Goal: Transaction & Acquisition: Purchase product/service

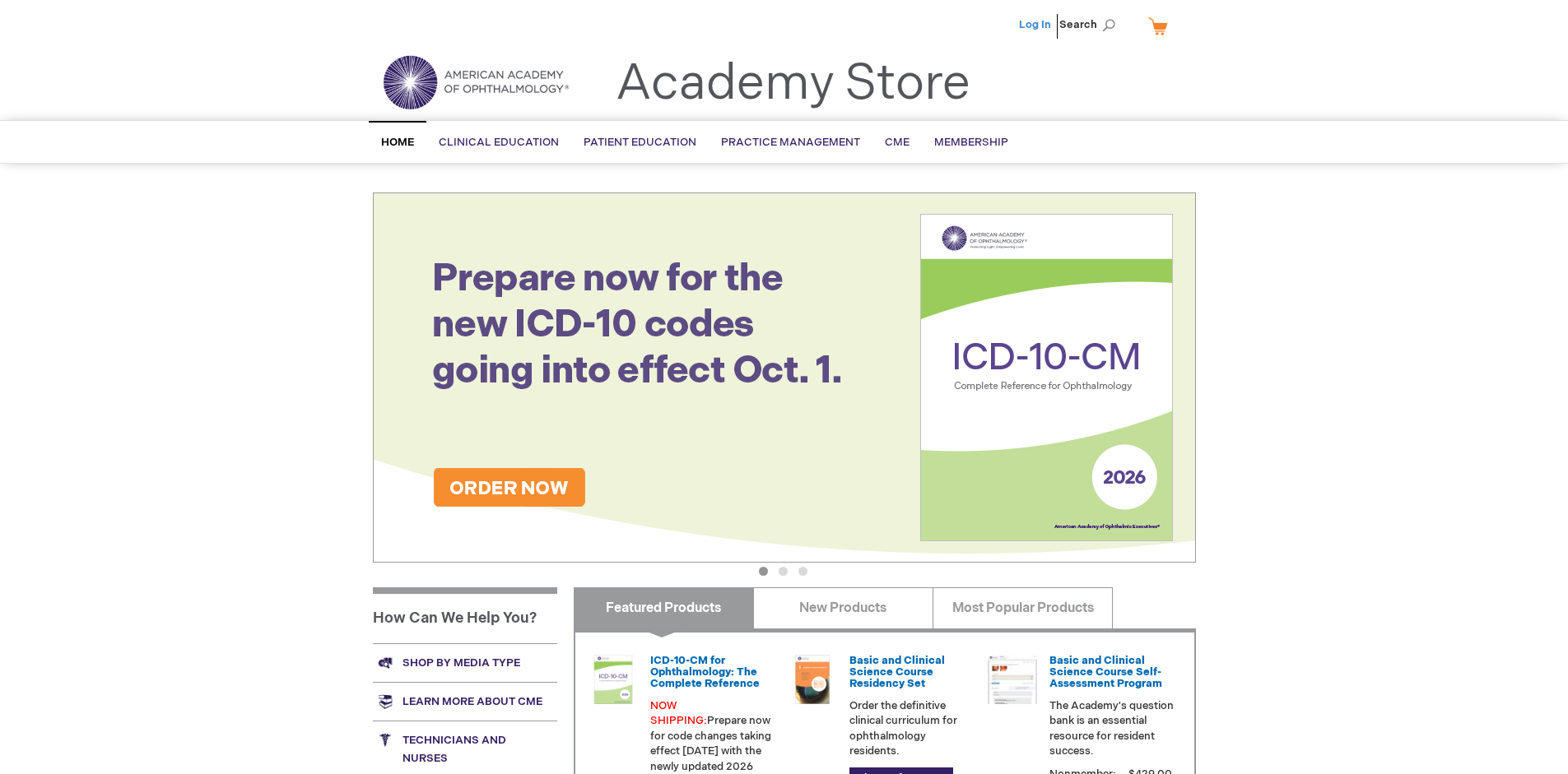
click at [1036, 25] on link "Log In" at bounding box center [1035, 25] width 32 height 13
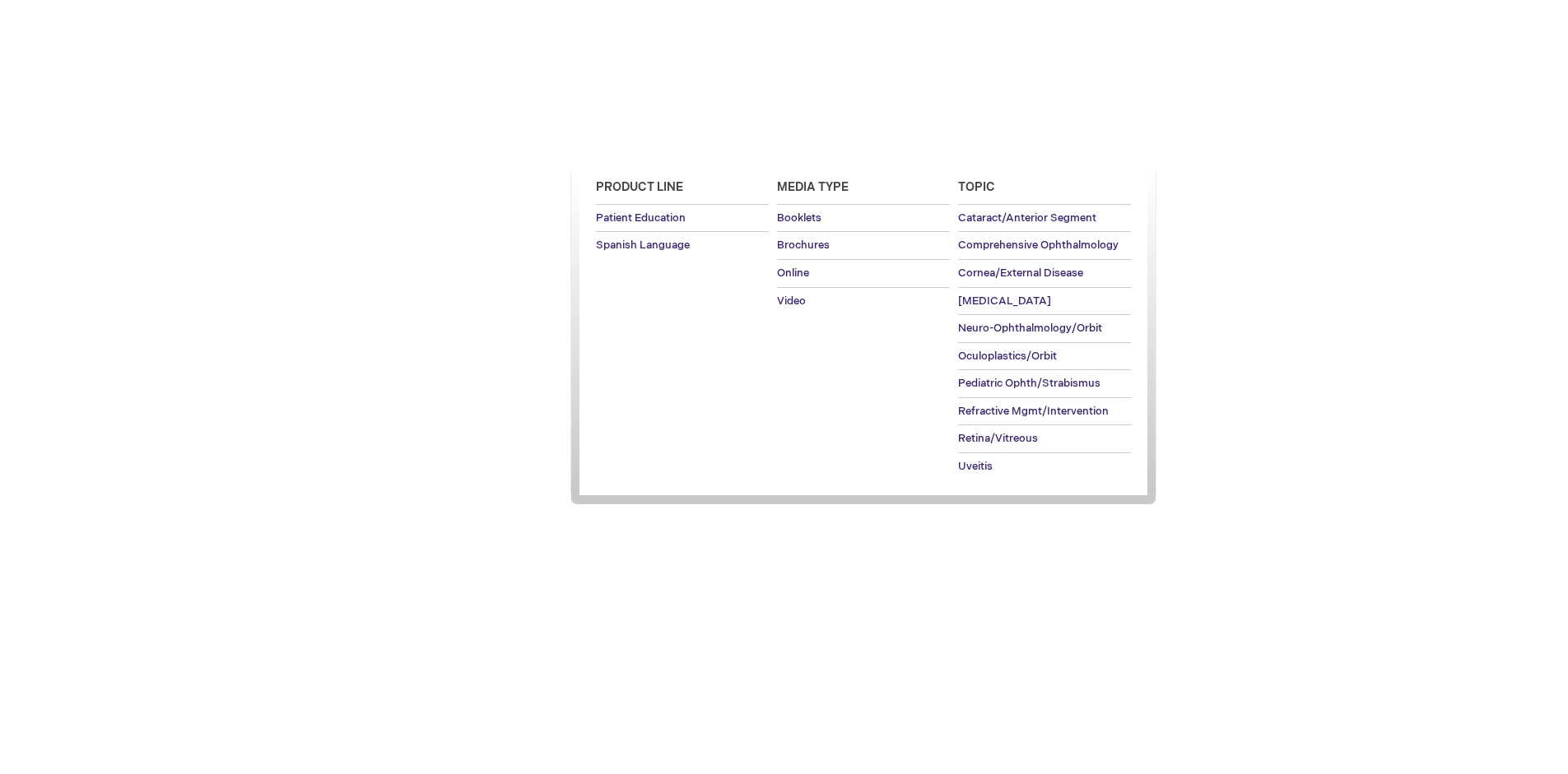
click at [635, 142] on span "Patient Education" at bounding box center [640, 142] width 113 height 13
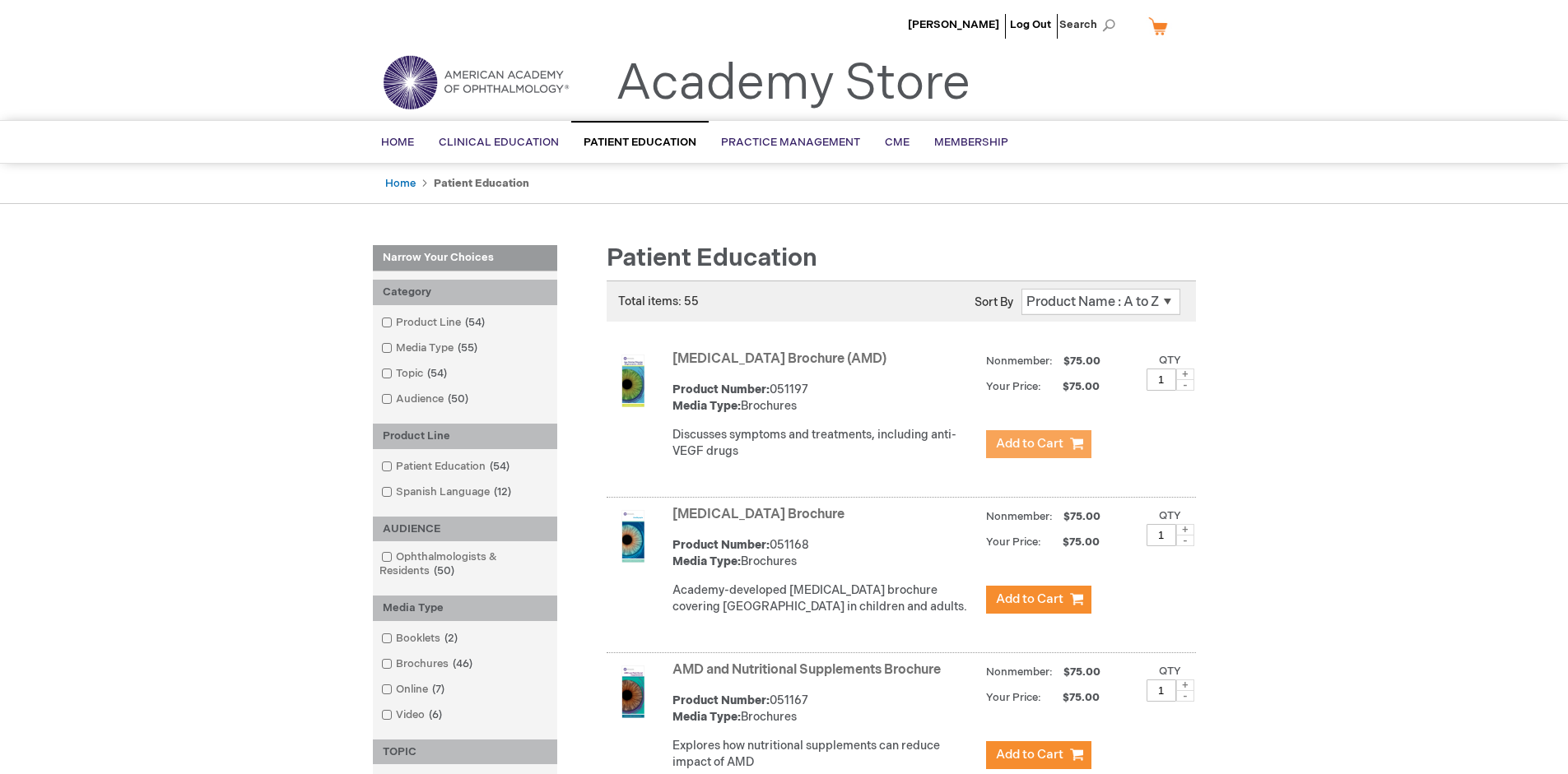
click at [1038, 444] on span "Add to Cart" at bounding box center [1030, 444] width 68 height 16
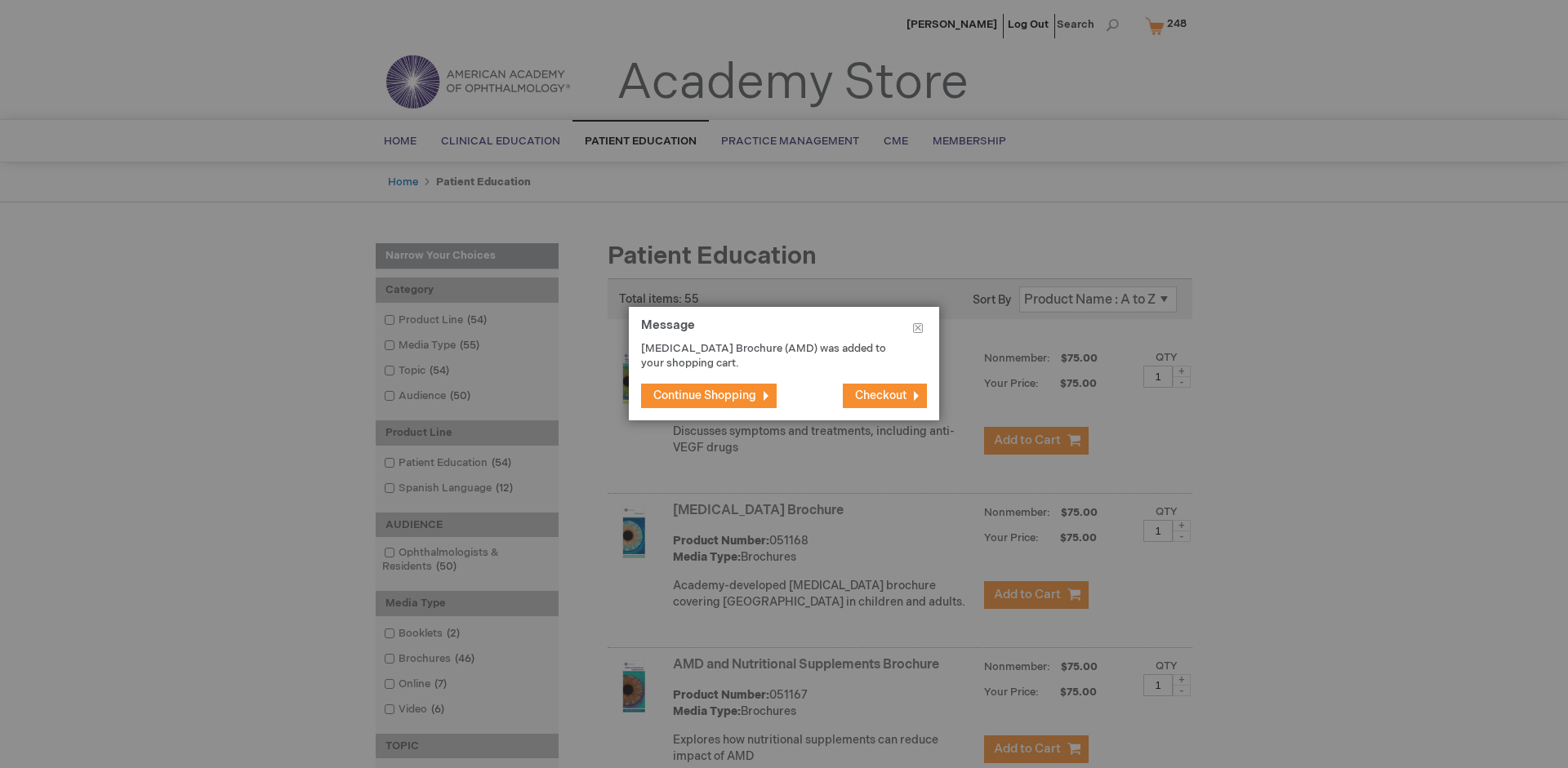
click at [704, 395] on span "Continue Shopping" at bounding box center [704, 395] width 103 height 14
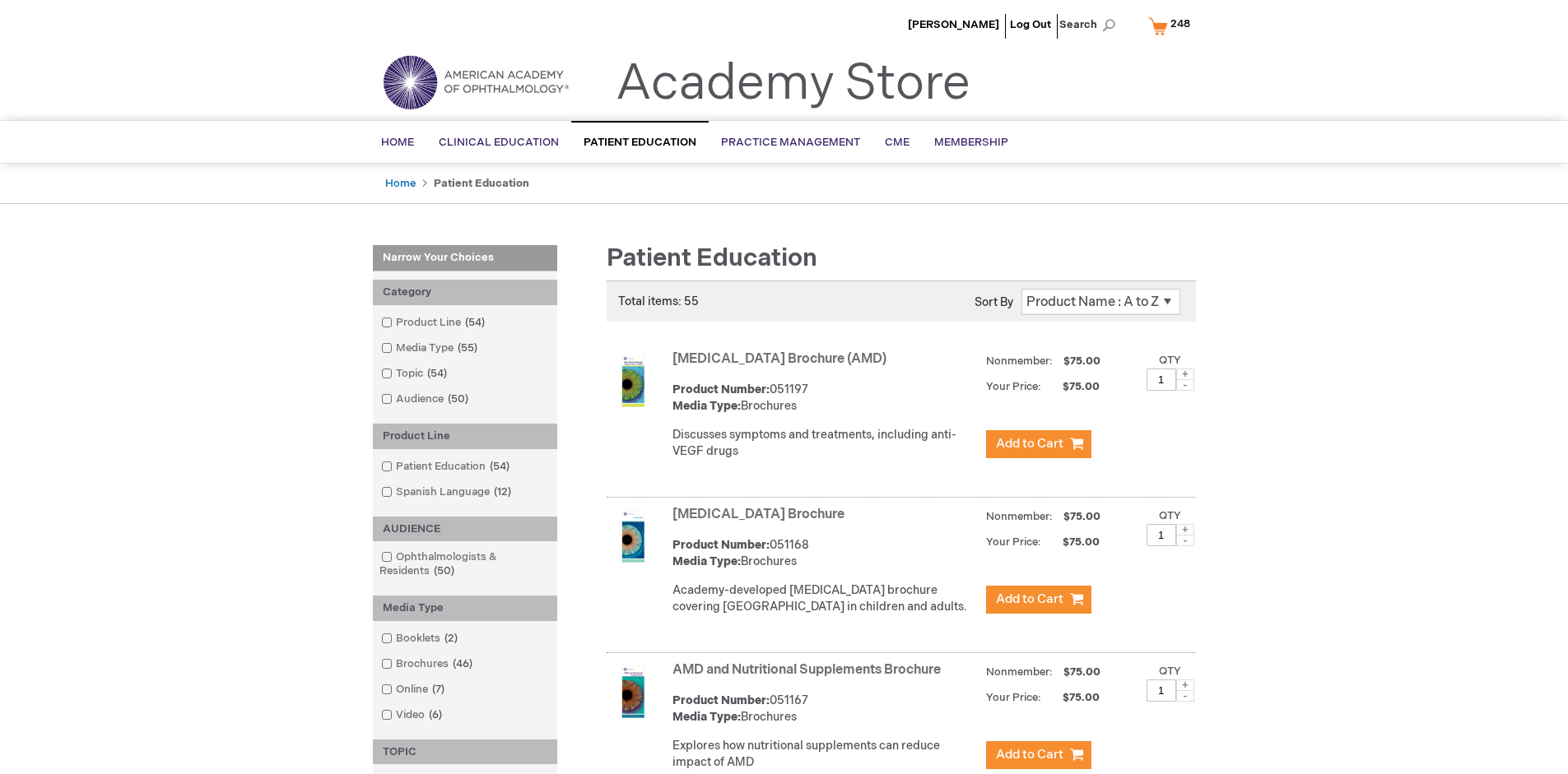
click at [810, 678] on link "AMD and Nutritional Supplements Brochure" at bounding box center [806, 670] width 269 height 16
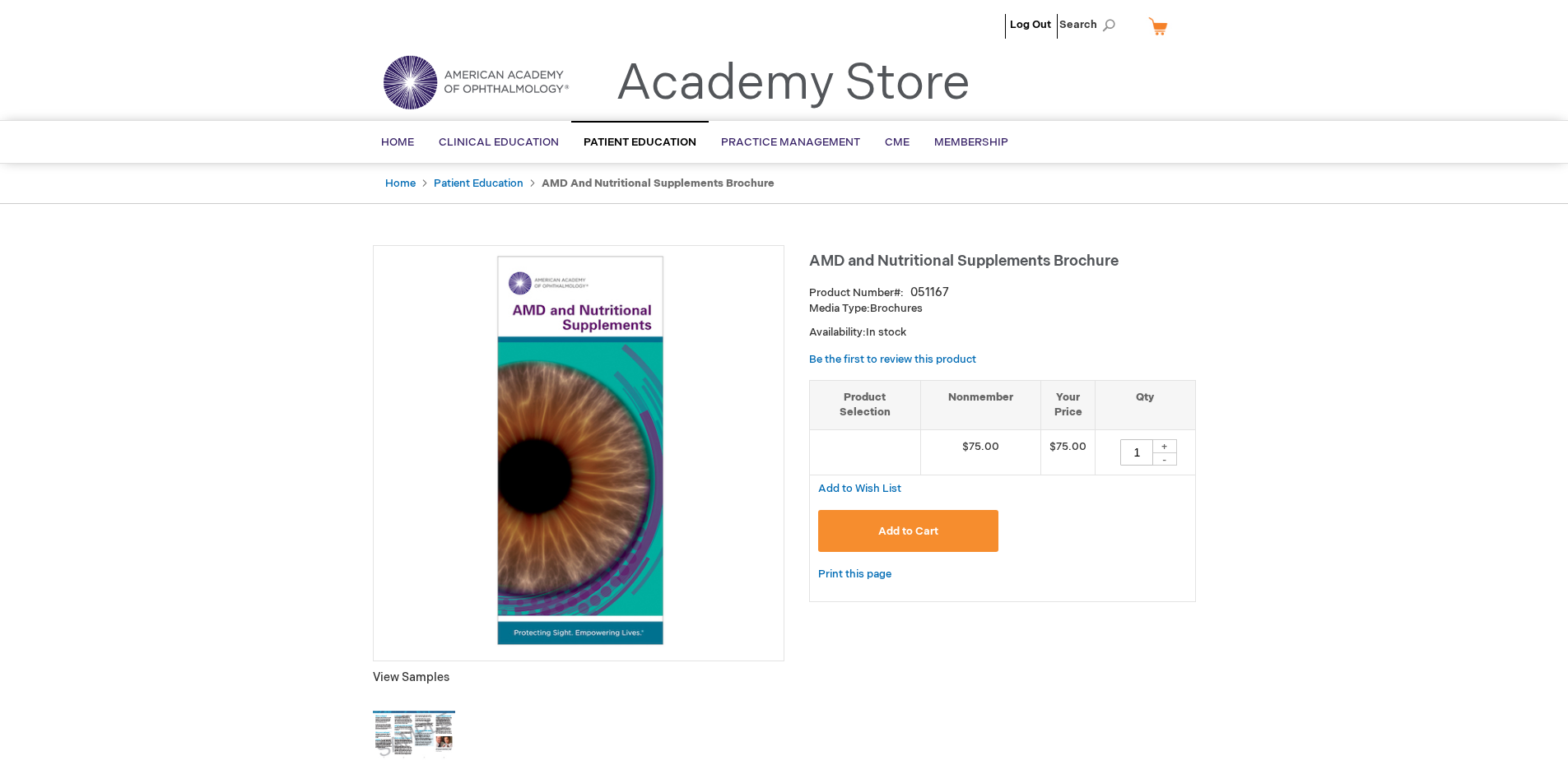
type input "1"
click at [908, 531] on span "Add to Cart" at bounding box center [908, 532] width 60 height 13
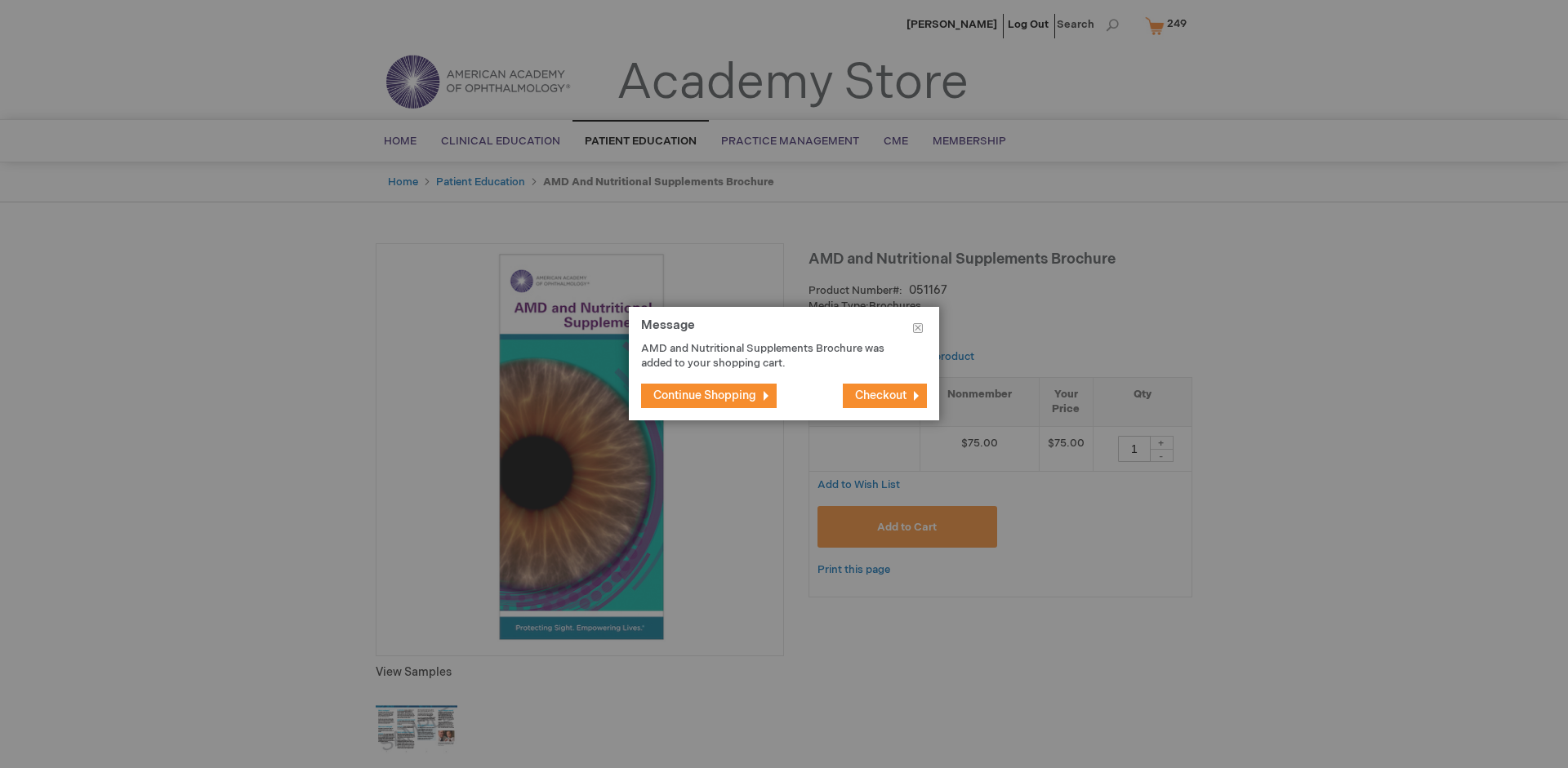
click at [704, 395] on span "Continue Shopping" at bounding box center [704, 395] width 103 height 14
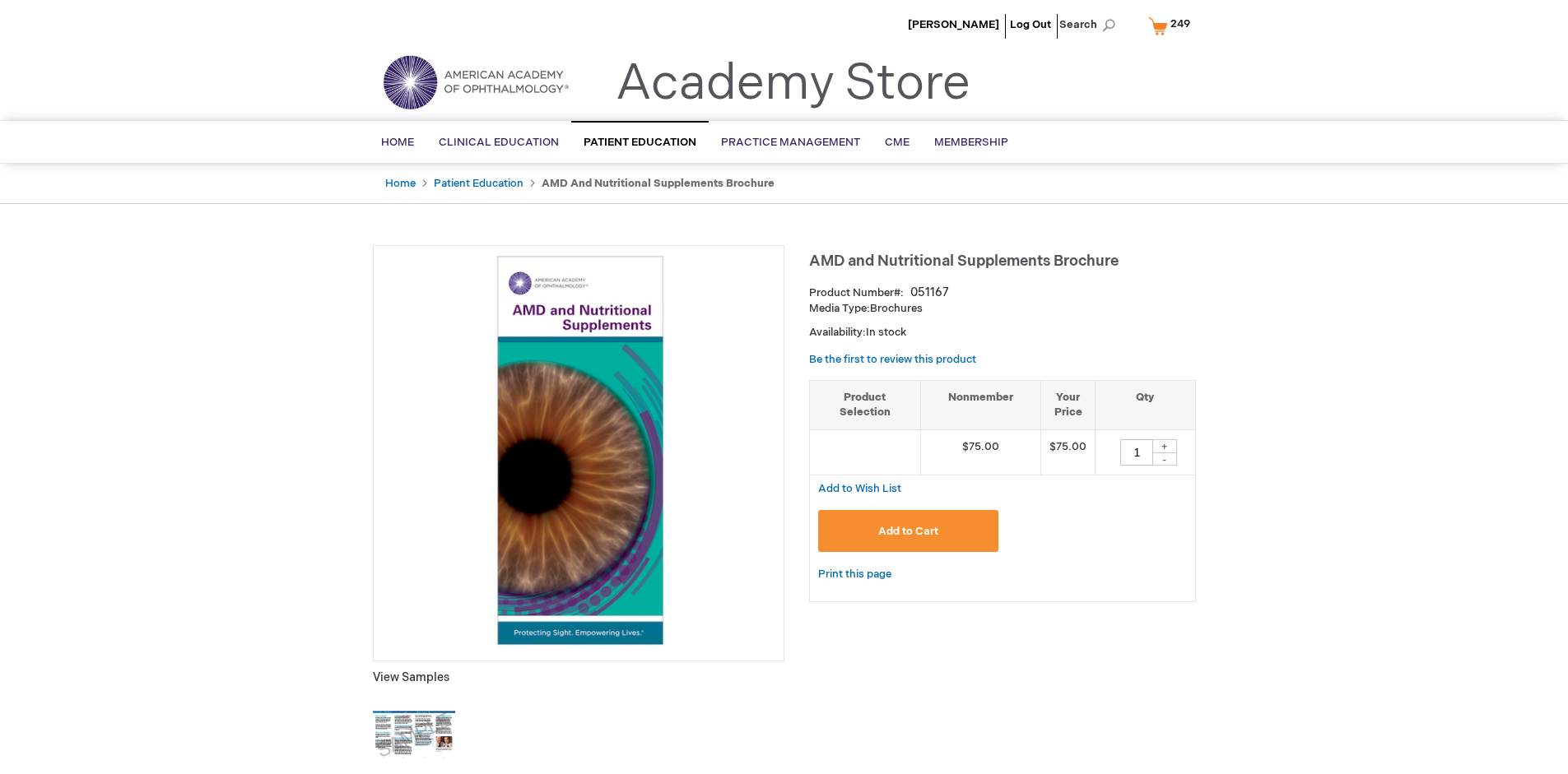
click at [1172, 25] on span "249" at bounding box center [1180, 24] width 20 height 13
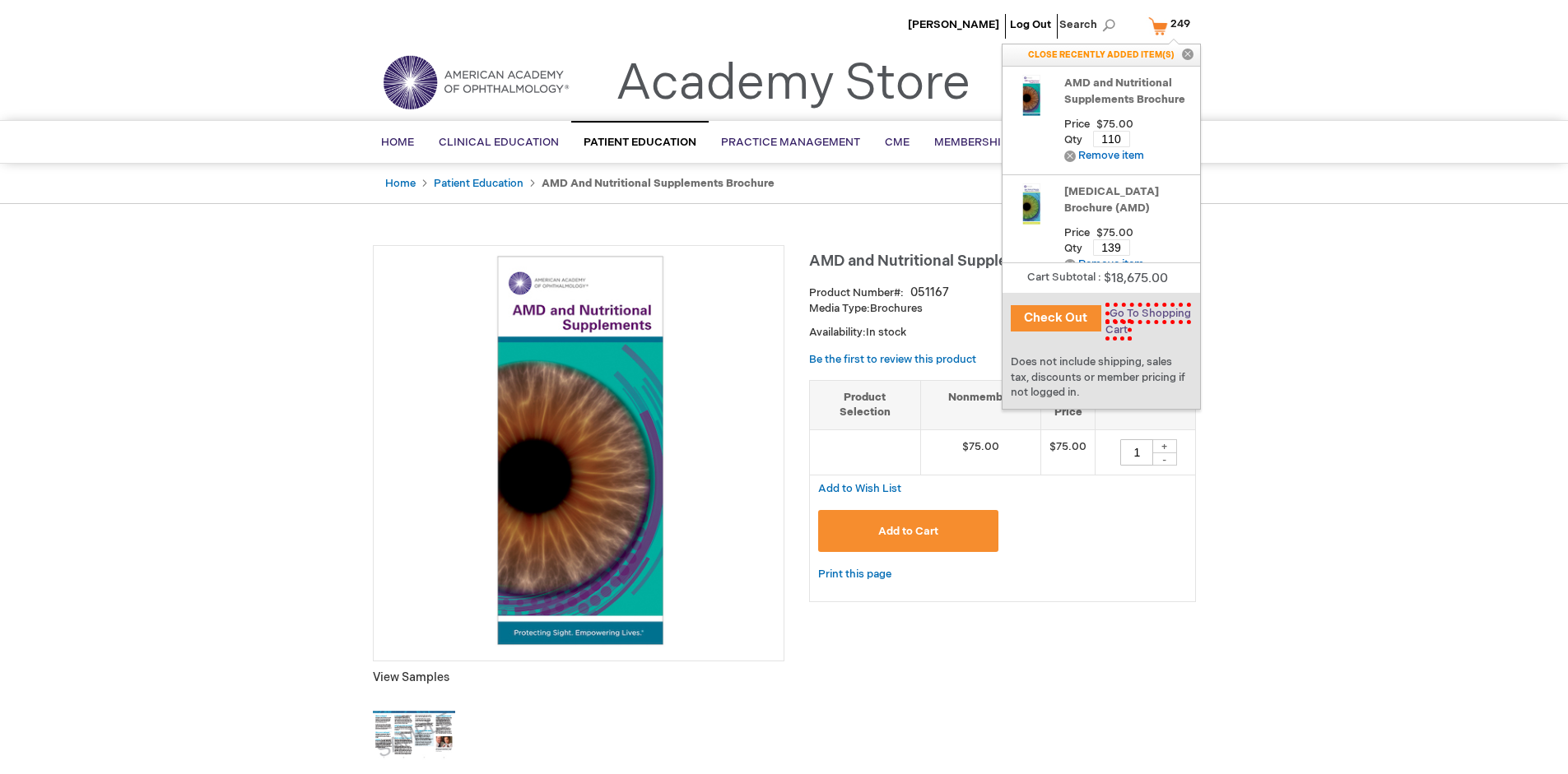
click at [1144, 314] on span "Go To Shopping Cart" at bounding box center [1147, 321] width 86 height 38
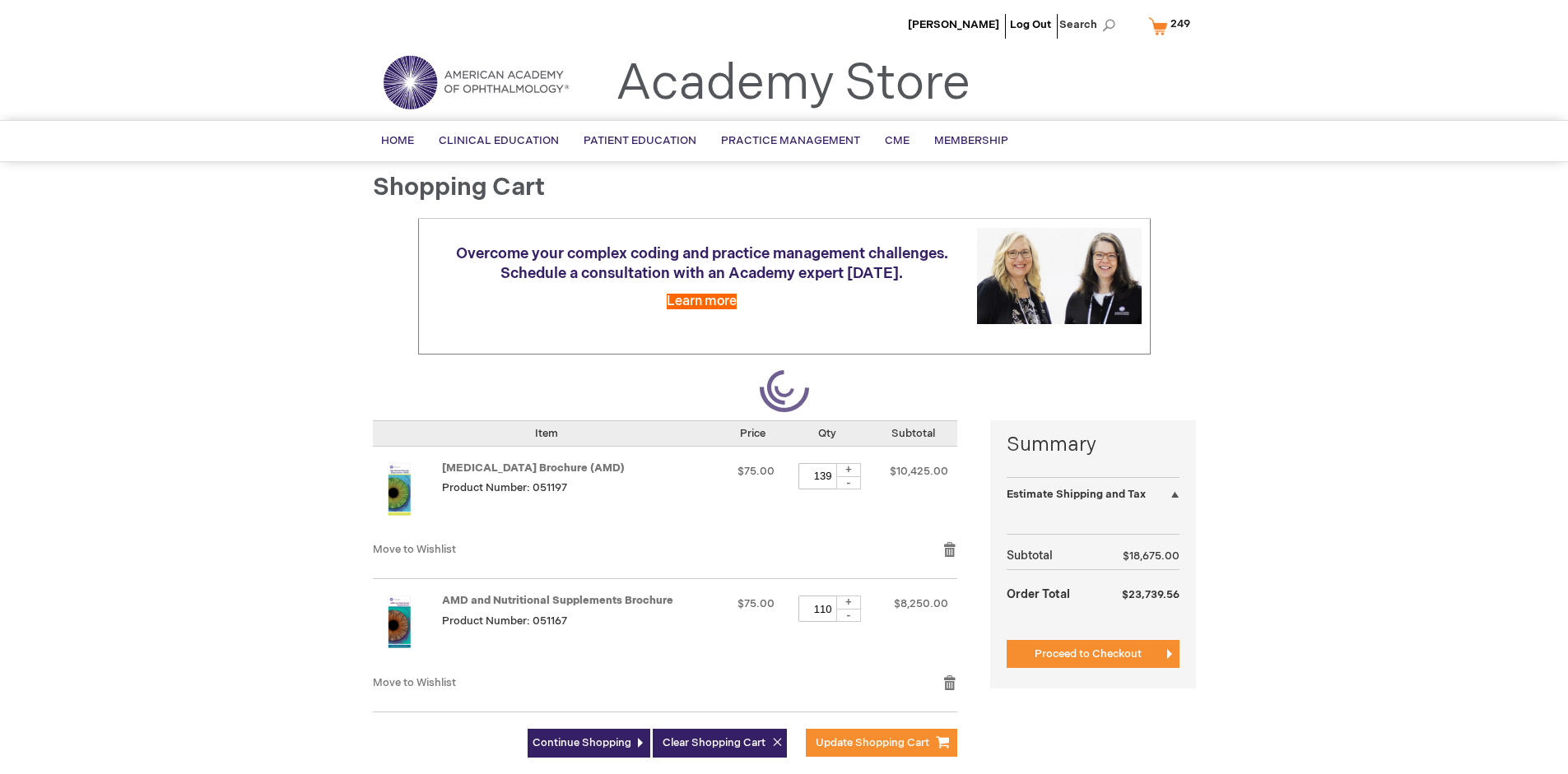
select select "US"
select select "41"
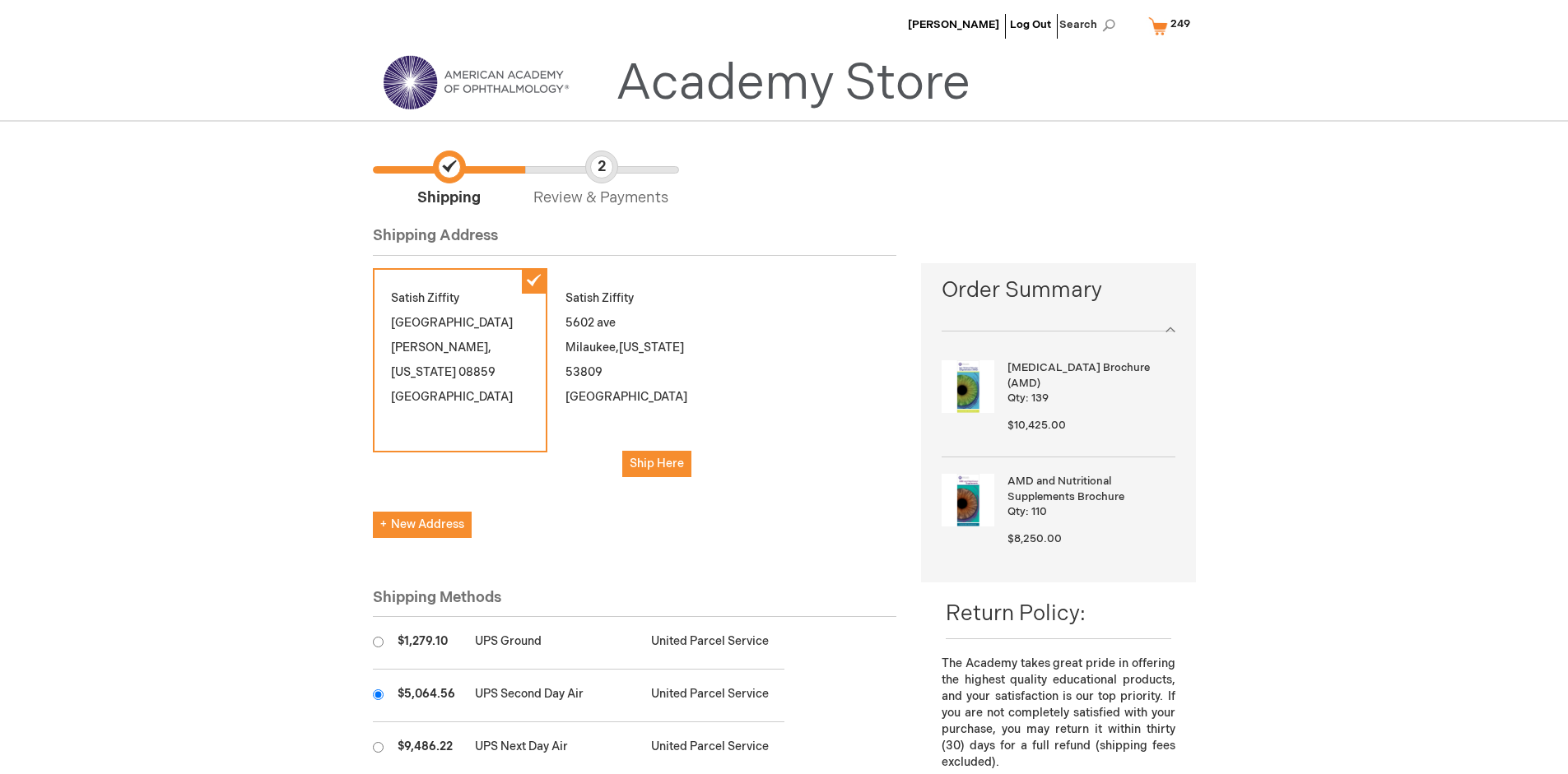
click at [378, 695] on input "radio" at bounding box center [377, 694] width 10 height 10
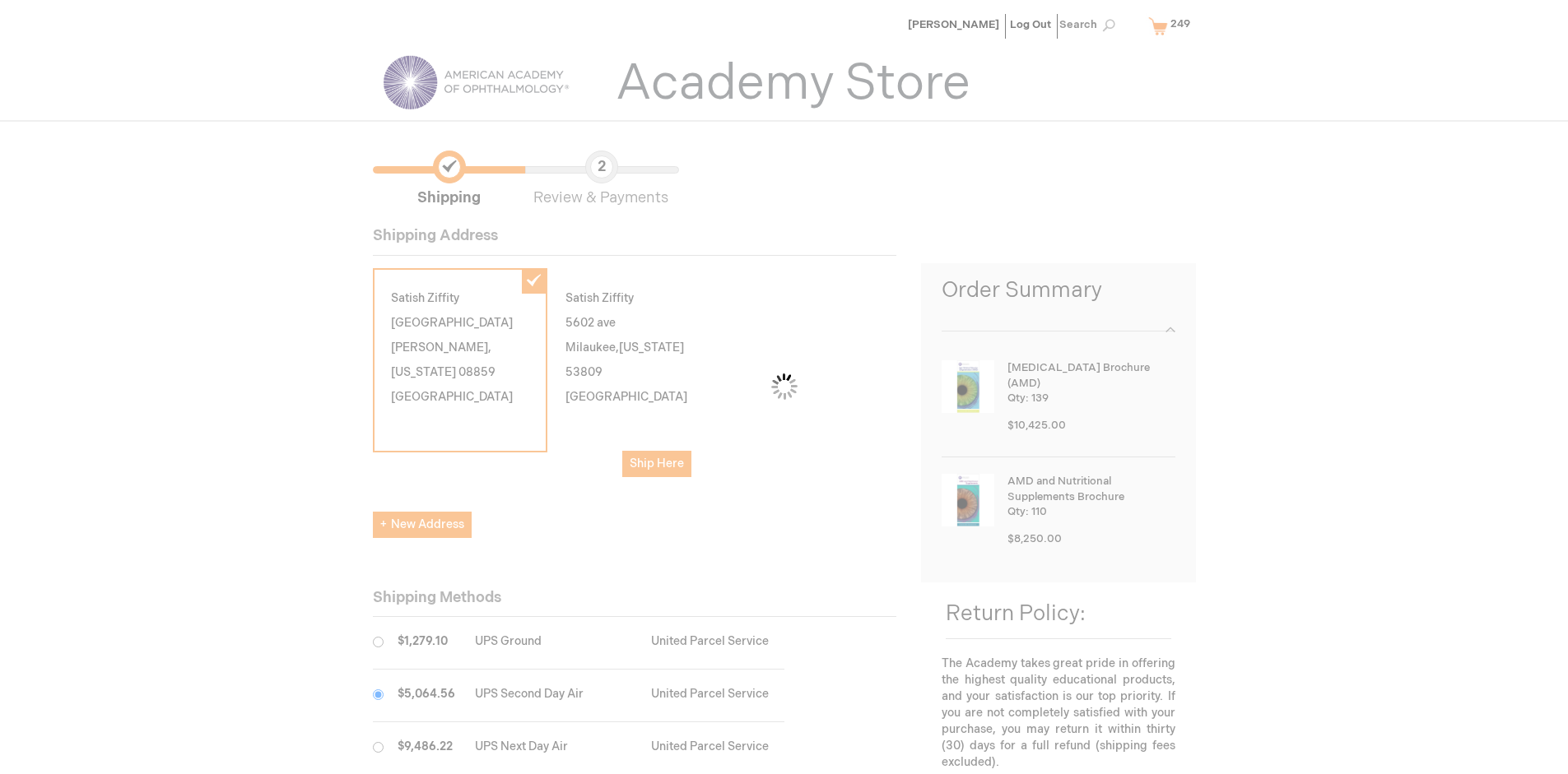
scroll to position [82, 0]
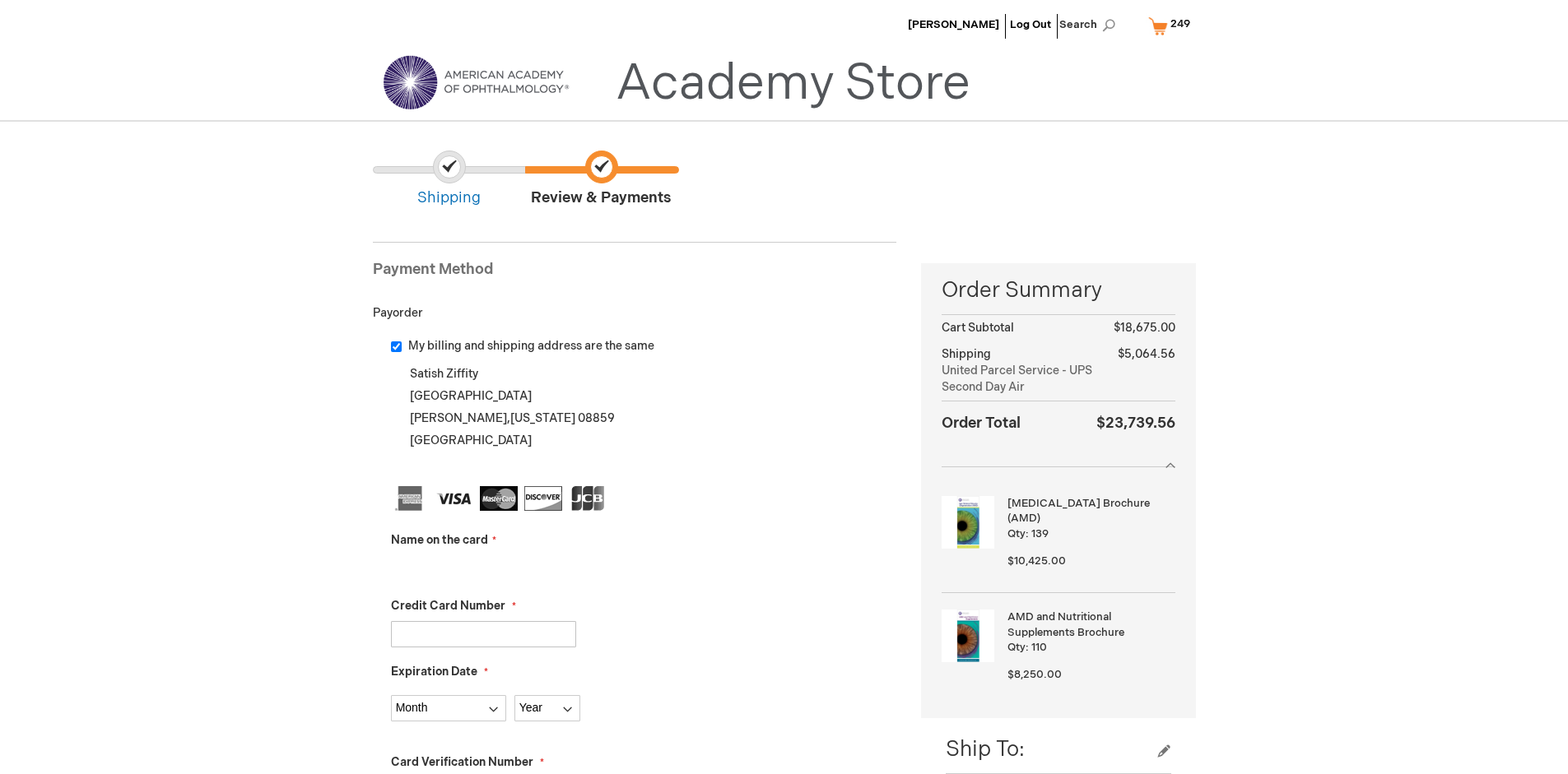
click at [483, 568] on input "Name on the card" at bounding box center [484, 568] width 185 height 26
